Goal: Task Accomplishment & Management: Complete application form

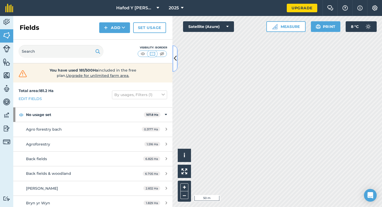
click at [176, 57] on icon at bounding box center [175, 58] width 3 height 9
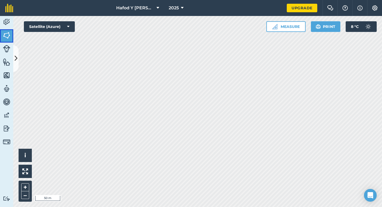
click at [9, 35] on img at bounding box center [6, 35] width 7 height 8
click at [18, 59] on button at bounding box center [15, 58] width 5 height 27
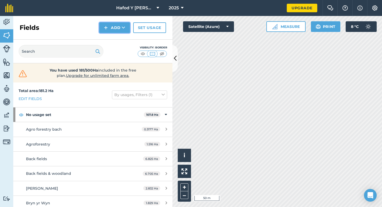
click at [104, 26] on button "Add" at bounding box center [114, 27] width 31 height 11
click at [119, 40] on link "Draw" at bounding box center [114, 40] width 29 height 12
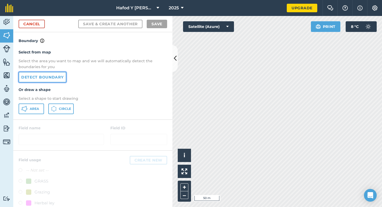
click at [37, 74] on link "Detect boundary" at bounding box center [43, 77] width 48 height 11
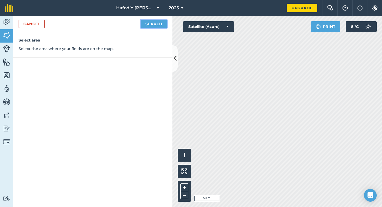
click at [151, 24] on button "Search" at bounding box center [154, 24] width 27 height 8
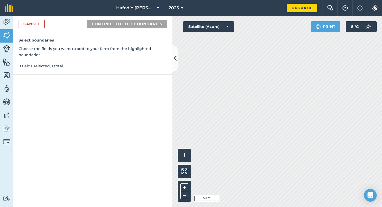
click at [64, 66] on p "0 fields selected, 1 total" at bounding box center [93, 66] width 149 height 6
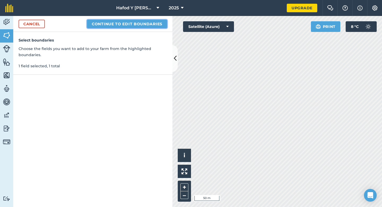
click at [137, 27] on button "Continue to edit boundaries" at bounding box center [127, 24] width 80 height 8
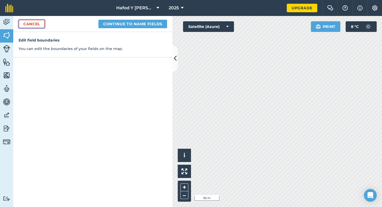
click at [29, 23] on link "Cancel" at bounding box center [32, 24] width 26 height 8
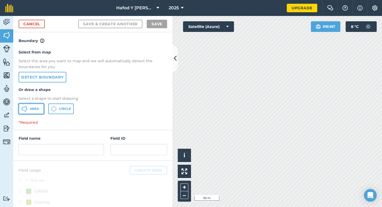
click at [36, 110] on span "Area" at bounding box center [34, 108] width 9 height 4
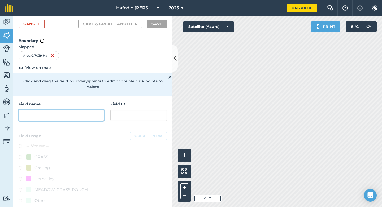
click at [61, 117] on input "text" at bounding box center [61, 114] width 85 height 11
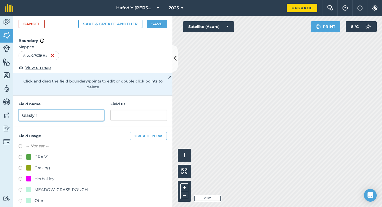
type input "Glaslyn"
click at [21, 167] on label at bounding box center [22, 168] width 7 height 5
radio input "true"
click at [151, 25] on button "Save" at bounding box center [157, 24] width 20 height 8
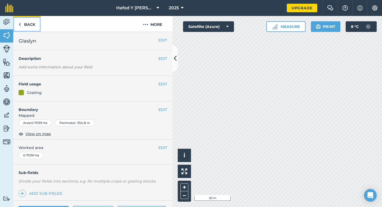
click at [31, 25] on link "Back" at bounding box center [26, 24] width 27 height 16
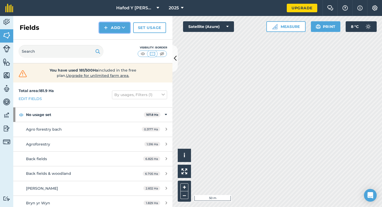
click at [120, 25] on button "Add" at bounding box center [114, 27] width 31 height 11
click at [118, 40] on link "Draw" at bounding box center [114, 40] width 29 height 12
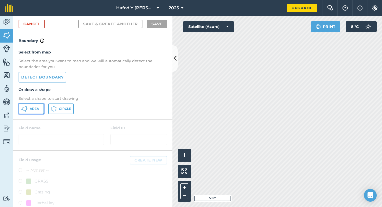
click at [29, 109] on button "Area" at bounding box center [31, 108] width 25 height 11
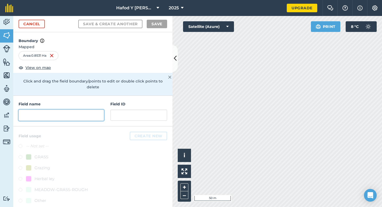
click at [74, 114] on input "text" at bounding box center [61, 114] width 85 height 11
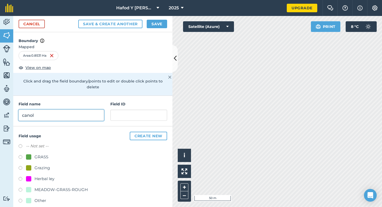
type input "canol"
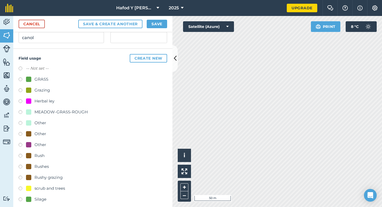
scroll to position [78, 0]
click at [20, 167] on label at bounding box center [22, 166] width 7 height 5
radio input "true"
click at [154, 22] on button "Save" at bounding box center [157, 24] width 20 height 8
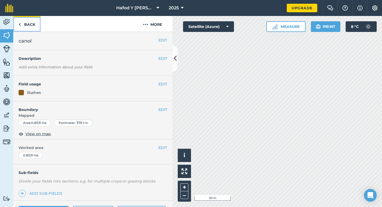
click at [33, 25] on link "Back" at bounding box center [26, 24] width 27 height 16
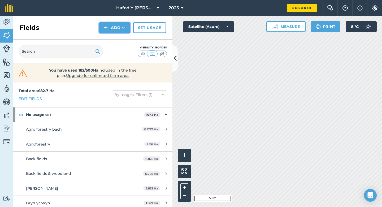
click at [118, 27] on button "Add" at bounding box center [114, 27] width 31 height 11
click at [125, 39] on link "Draw" at bounding box center [114, 40] width 29 height 12
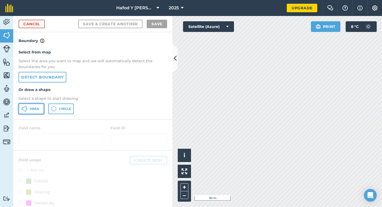
click at [30, 110] on span "Area" at bounding box center [34, 108] width 9 height 4
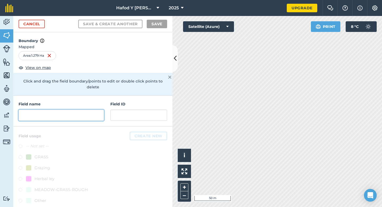
click at [59, 112] on input "text" at bounding box center [61, 114] width 85 height 11
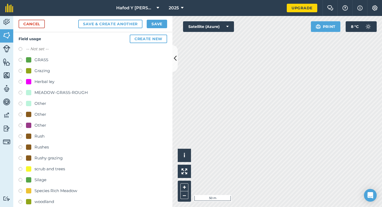
scroll to position [104, 0]
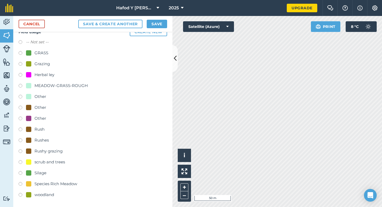
type input "canol mawr"
click at [20, 150] on label at bounding box center [22, 151] width 7 height 5
radio input "true"
click at [153, 25] on button "Save" at bounding box center [157, 24] width 20 height 8
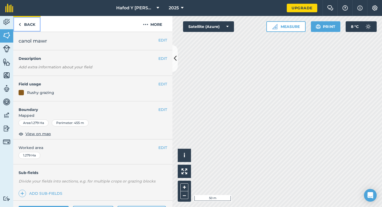
click at [25, 23] on link "Back" at bounding box center [26, 24] width 27 height 16
